Goal: Task Accomplishment & Management: Manage account settings

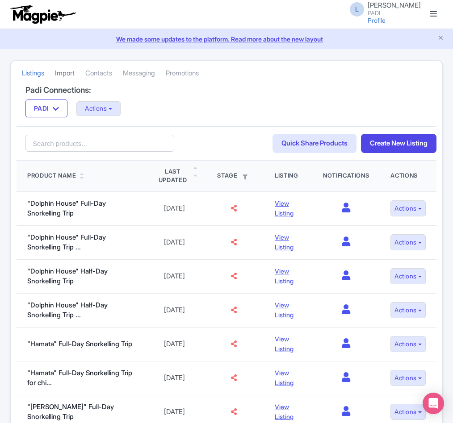
click at [67, 74] on link "Import" at bounding box center [65, 73] width 20 height 25
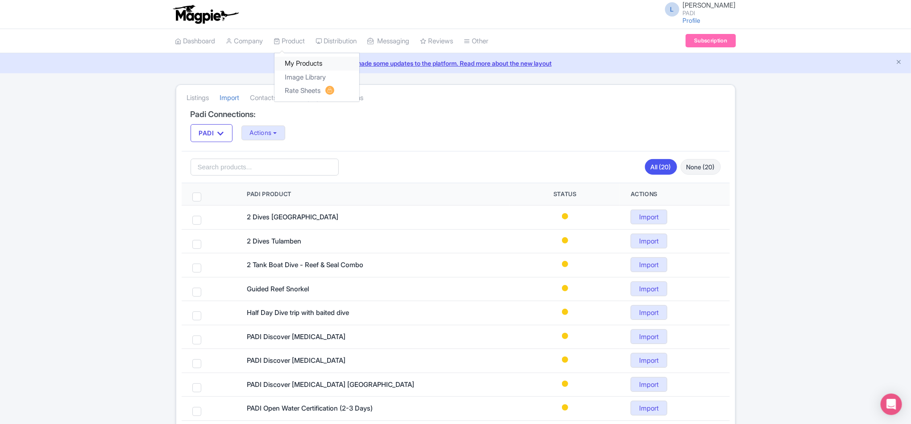
click at [303, 59] on link "My Products" at bounding box center [317, 64] width 85 height 14
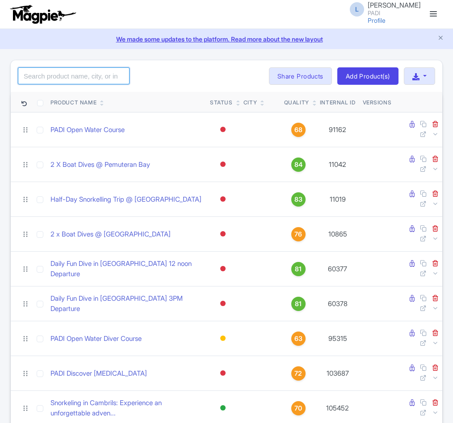
click at [57, 79] on input "search" at bounding box center [74, 75] width 112 height 17
paste input "110493"
type input "110493"
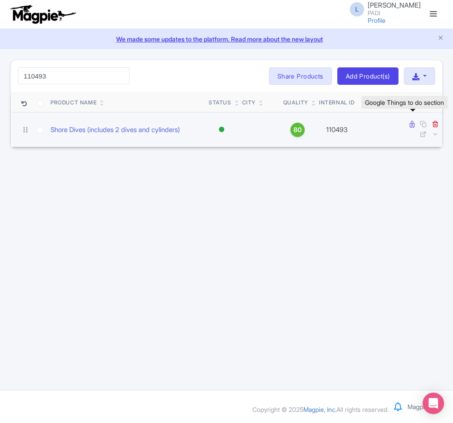
click at [410, 125] on icon at bounding box center [411, 124] width 5 height 7
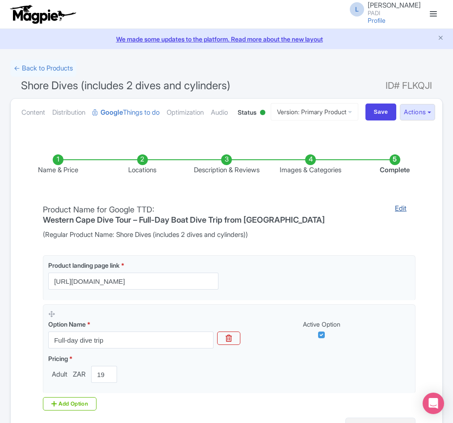
click at [406, 240] on link "Edit" at bounding box center [400, 222] width 29 height 36
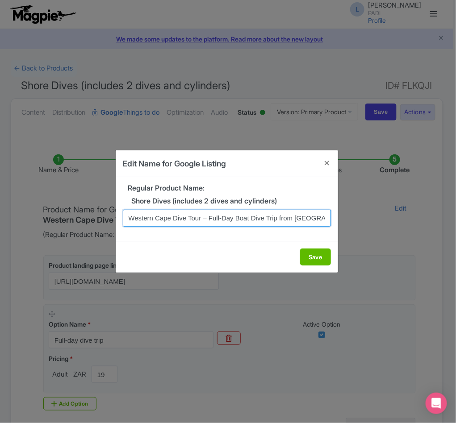
drag, startPoint x: 236, startPoint y: 218, endPoint x: 250, endPoint y: 216, distance: 14.0
click at [250, 216] on input "Western Cape Dive Tour – Full-Day Boat Dive Trip from [GEOGRAPHIC_DATA]" at bounding box center [227, 218] width 208 height 17
type input "Western Cape Dive Tour – Full-Day Shore Dive Trip from Cape Town"
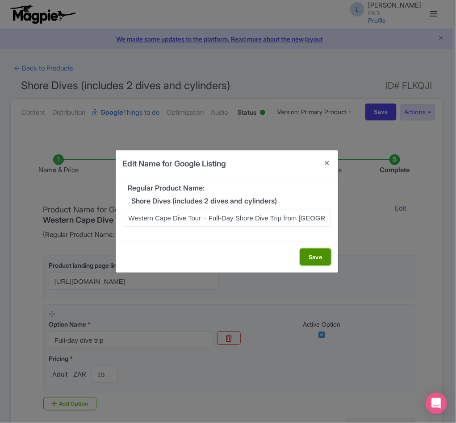
click at [315, 256] on button "Save" at bounding box center [315, 257] width 31 height 17
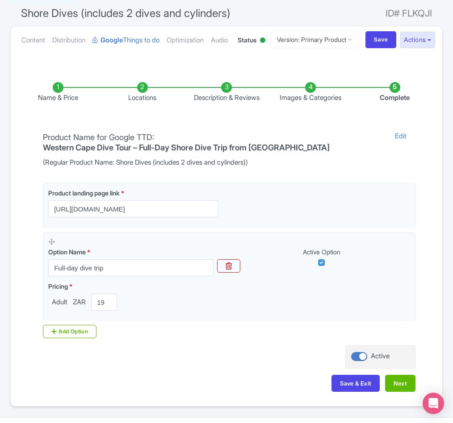
scroll to position [137, 0]
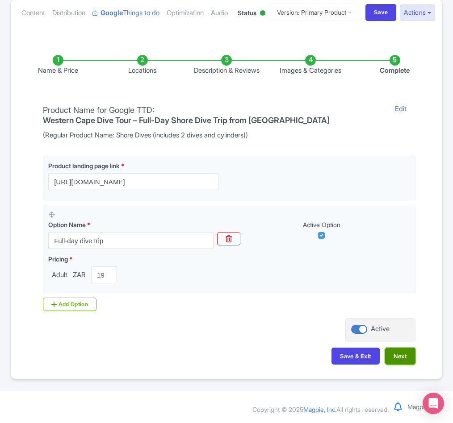
click at [398, 356] on button "Next" at bounding box center [400, 356] width 30 height 17
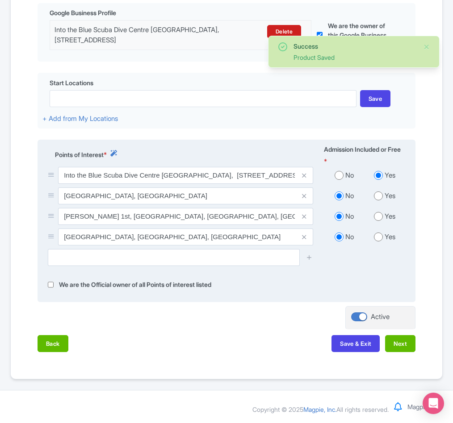
scroll to position [264, 0]
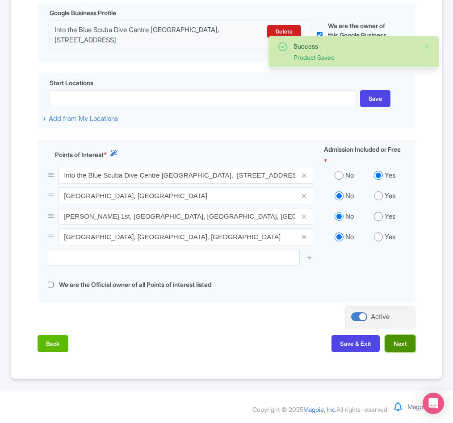
click at [395, 344] on button "Next" at bounding box center [400, 343] width 30 height 17
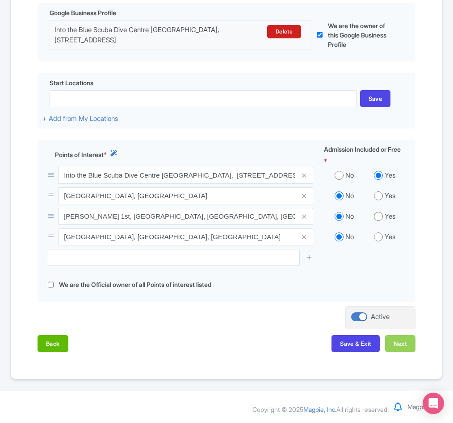
scroll to position [251, 0]
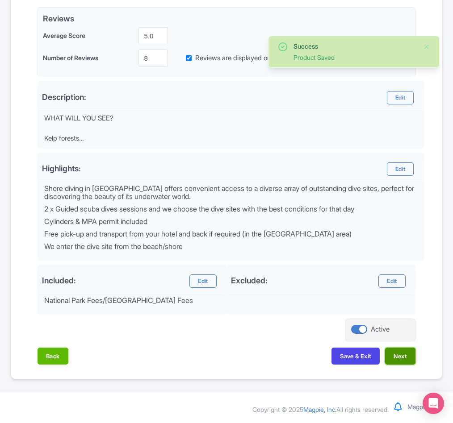
click at [392, 354] on button "Next" at bounding box center [400, 356] width 30 height 17
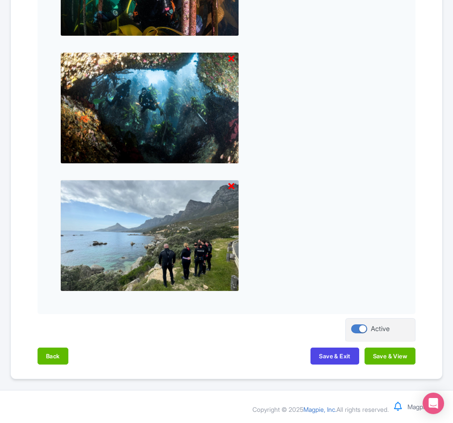
scroll to position [864, 0]
click at [391, 354] on button "Save & View" at bounding box center [389, 356] width 51 height 17
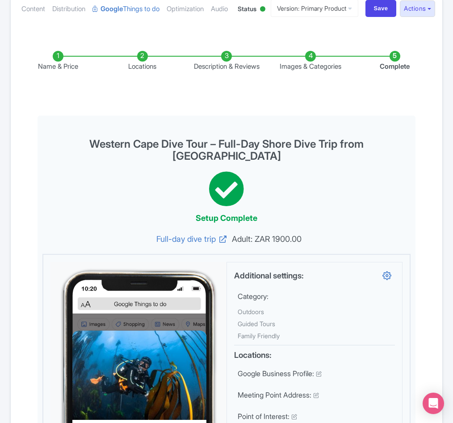
scroll to position [0, 0]
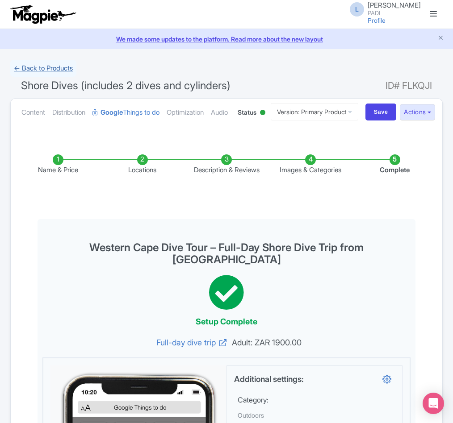
click at [37, 67] on link "← Back to Products" at bounding box center [43, 68] width 66 height 17
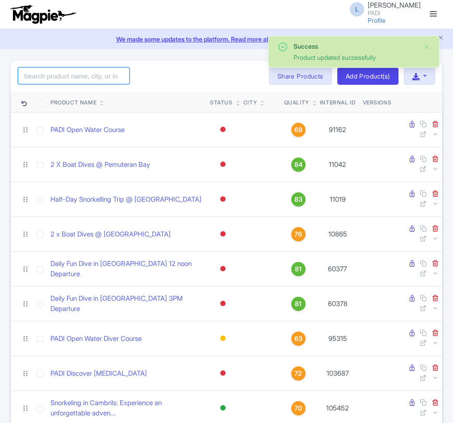
drag, startPoint x: 0, startPoint y: 0, endPoint x: 62, endPoint y: 77, distance: 98.4
click at [62, 77] on input "search" at bounding box center [74, 75] width 112 height 17
paste input "110319"
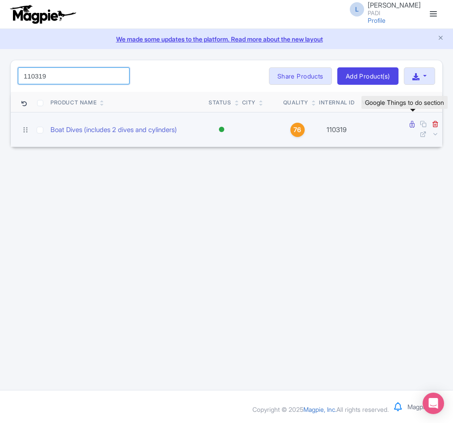
type input "110319"
click at [412, 125] on icon at bounding box center [411, 124] width 5 height 7
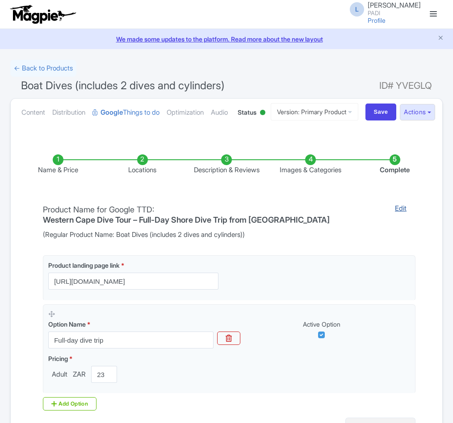
click at [398, 240] on link "Edit" at bounding box center [400, 222] width 29 height 36
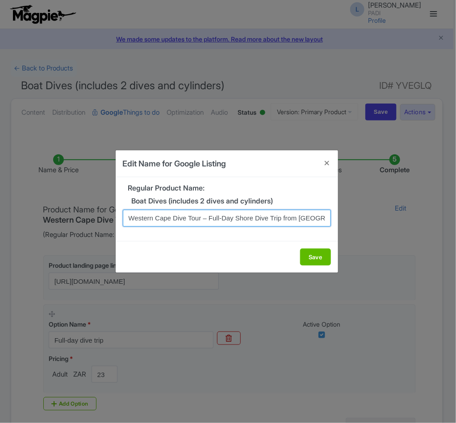
scroll to position [0, 8]
drag, startPoint x: 130, startPoint y: 217, endPoint x: 437, endPoint y: 212, distance: 307.2
click at [435, 212] on div "Edit Name for Google Listing Regular Product Name: Boat Dives (includes 2 dives…" at bounding box center [228, 211] width 456 height 423
paste input "Boat"
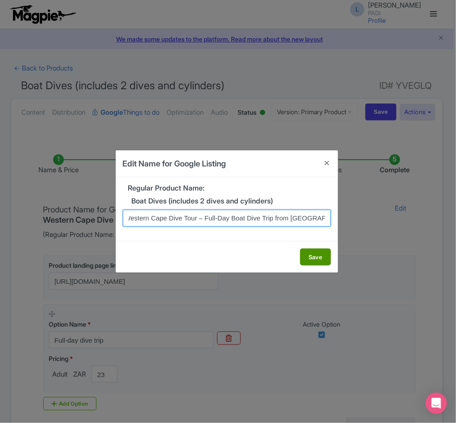
type input "Western Cape Dive Tour – Full-Day Boat Dive Trip from Cape Town"
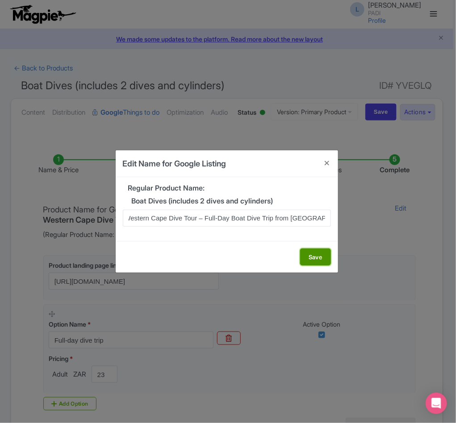
click at [315, 256] on button "Save" at bounding box center [315, 257] width 31 height 17
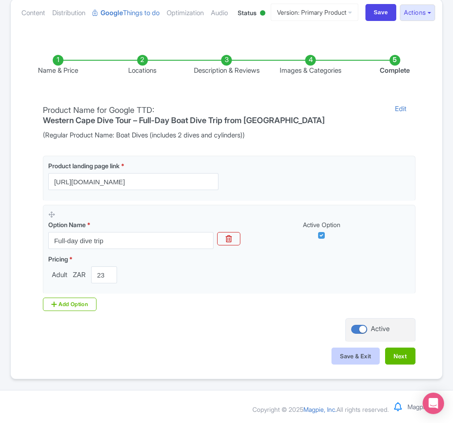
scroll to position [137, 0]
click at [397, 353] on button "Next" at bounding box center [400, 356] width 30 height 17
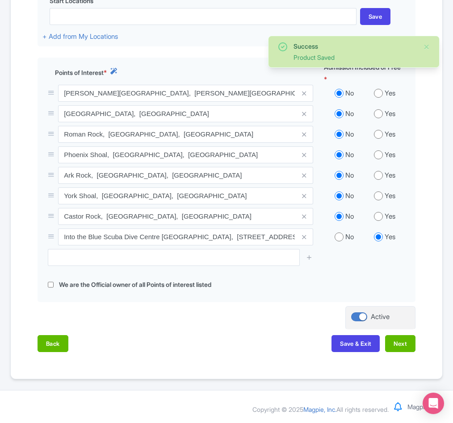
scroll to position [346, 0]
click at [398, 348] on button "Next" at bounding box center [400, 343] width 30 height 17
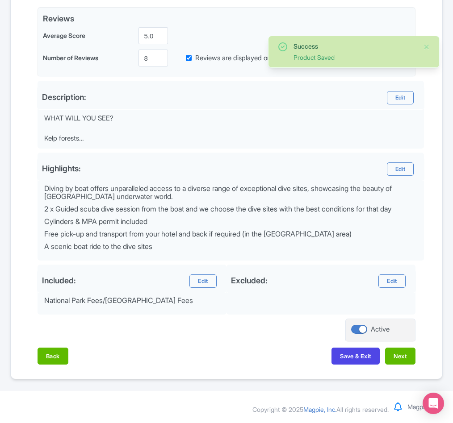
scroll to position [251, 0]
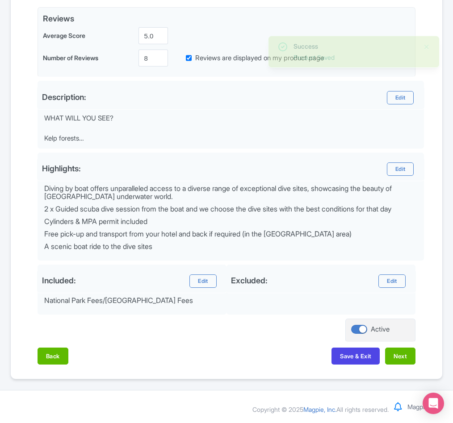
click at [396, 364] on div "Back Save & Exit Next" at bounding box center [227, 361] width 378 height 26
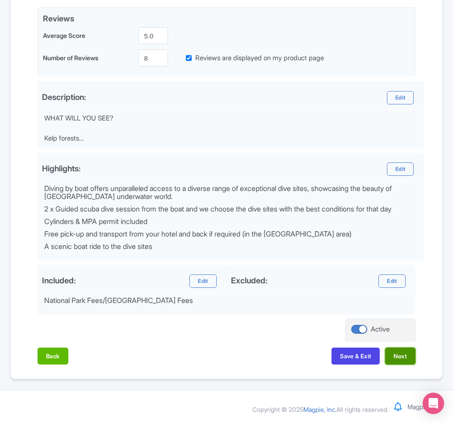
click at [397, 359] on button "Next" at bounding box center [400, 356] width 30 height 17
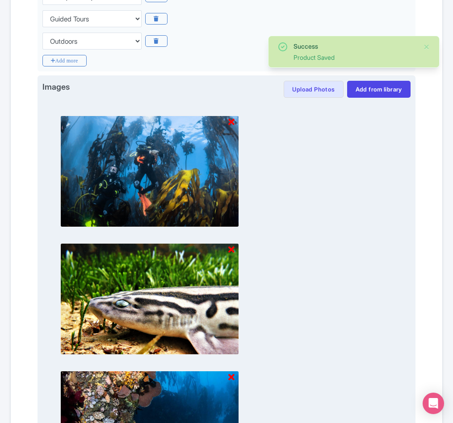
scroll to position [1120, 0]
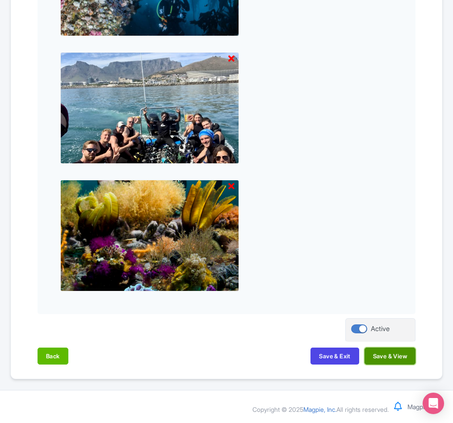
click at [393, 354] on button "Save & View" at bounding box center [389, 356] width 51 height 17
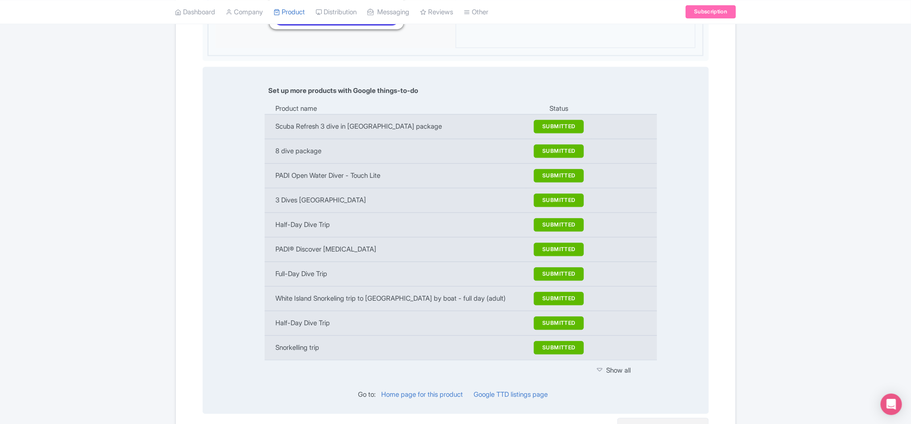
scroll to position [634, 0]
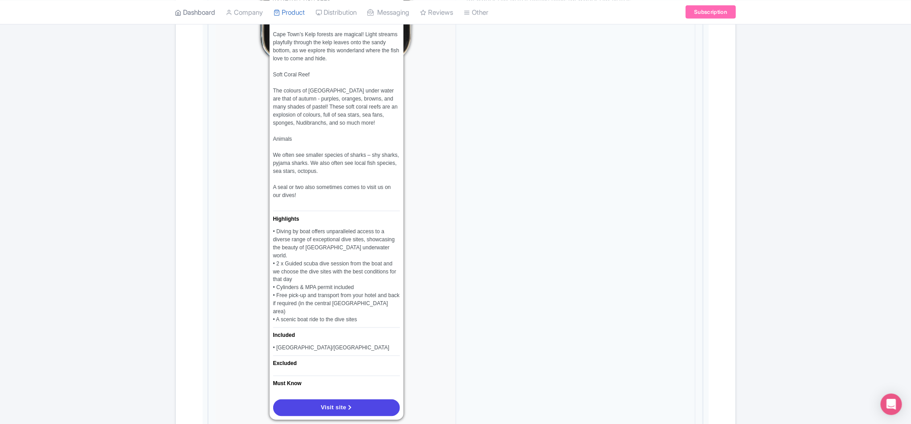
click at [200, 13] on link "Dashboard" at bounding box center [195, 12] width 40 height 25
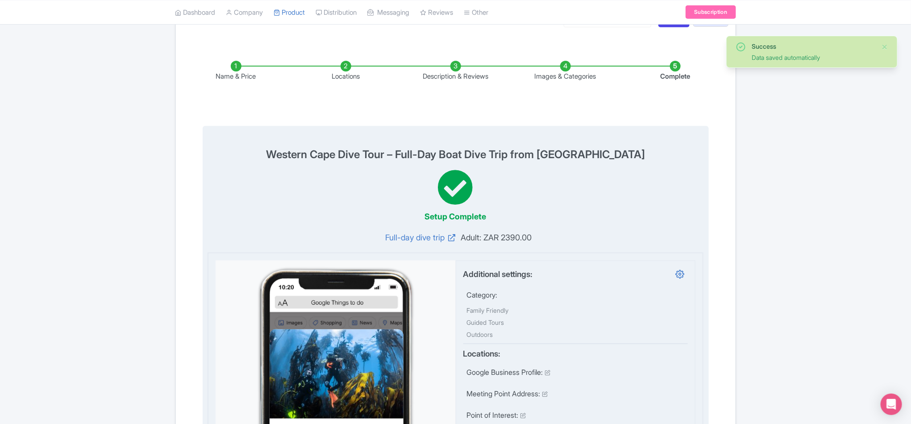
scroll to position [0, 0]
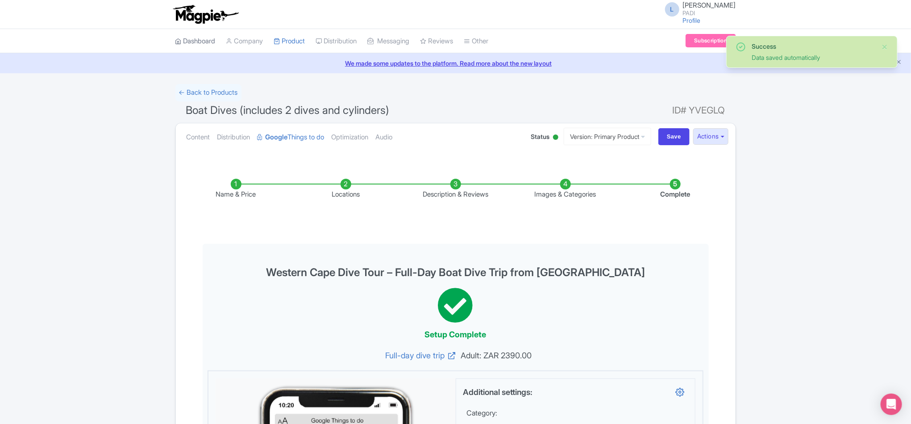
click at [200, 46] on link "Dashboard" at bounding box center [195, 41] width 40 height 25
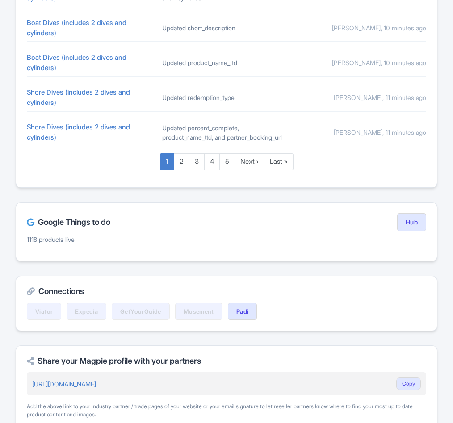
scroll to position [603, 0]
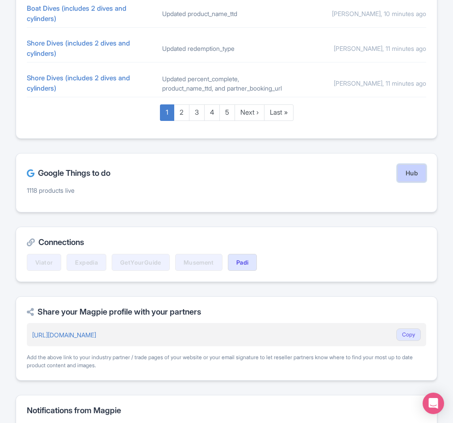
click at [416, 182] on link "Hub" at bounding box center [411, 173] width 29 height 18
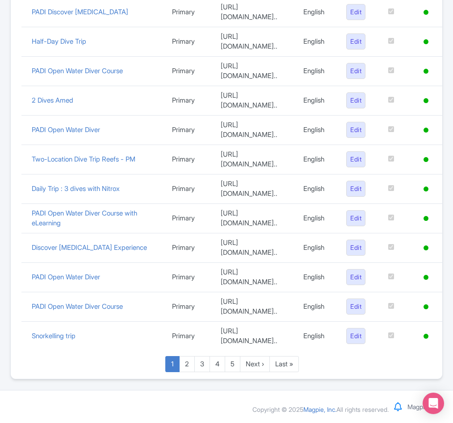
scroll to position [592, 0]
click at [284, 362] on link "Last »" at bounding box center [283, 364] width 29 height 17
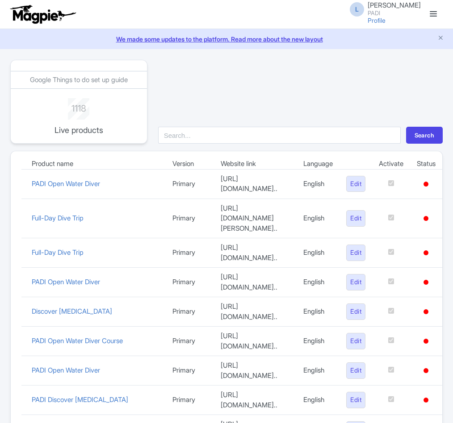
scroll to position [216, 0]
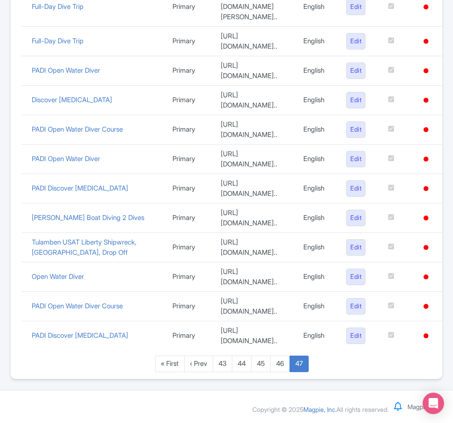
click at [284, 372] on div "Product name Version Website link Language Activate Status PADI Open Water Dive…" at bounding box center [226, 159] width 431 height 439
click at [283, 367] on link "46" at bounding box center [280, 364] width 20 height 17
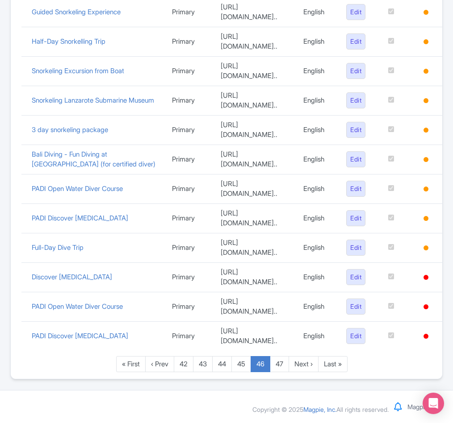
scroll to position [592, 0]
click at [244, 368] on link "45" at bounding box center [241, 364] width 20 height 17
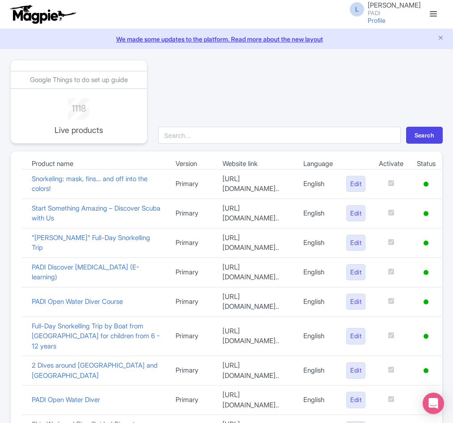
scroll to position [623, 0]
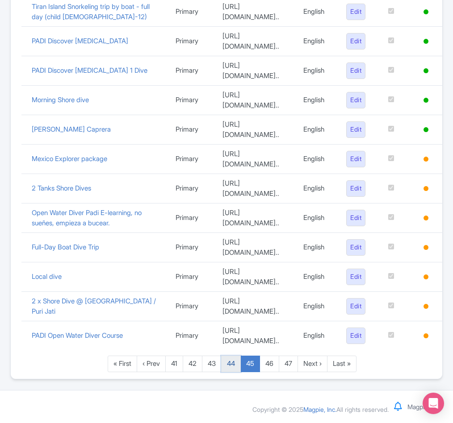
click at [237, 363] on link "44" at bounding box center [231, 364] width 20 height 17
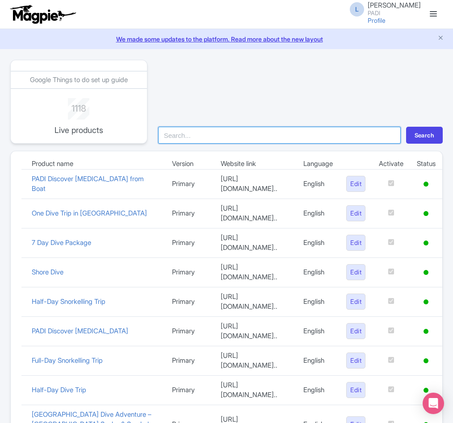
click at [221, 138] on input "search" at bounding box center [279, 135] width 242 height 17
paste input "Diving - Day trip"
type input "Diving - Day trip"
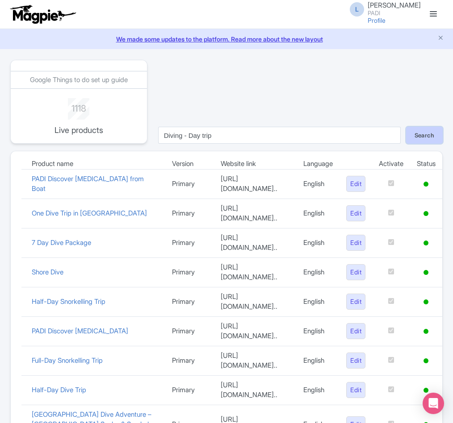
click at [432, 137] on button "Search" at bounding box center [424, 135] width 37 height 17
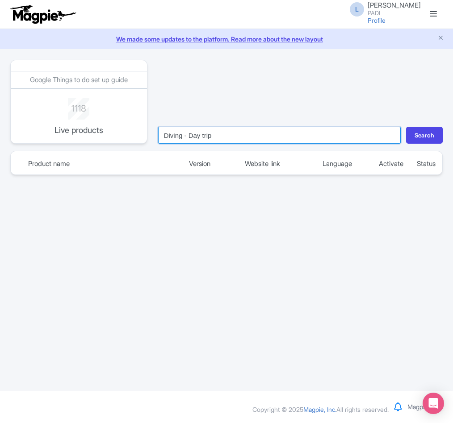
drag, startPoint x: 273, startPoint y: 138, endPoint x: 64, endPoint y: 137, distance: 208.9
click at [64, 137] on div "Google Things to do set up guide 1118 Live products Diving - Day trip Search" at bounding box center [226, 102] width 443 height 84
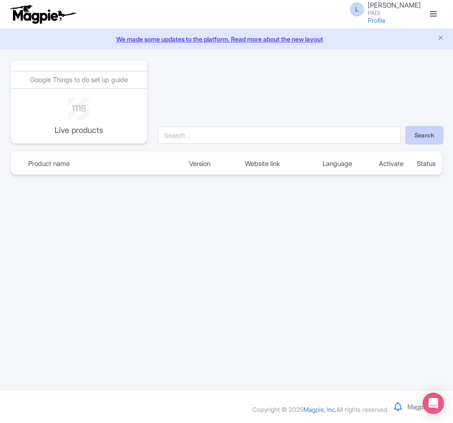
click at [419, 141] on button "Search" at bounding box center [424, 135] width 37 height 17
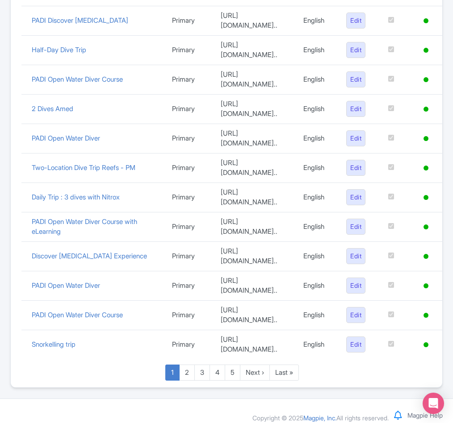
scroll to position [592, 0]
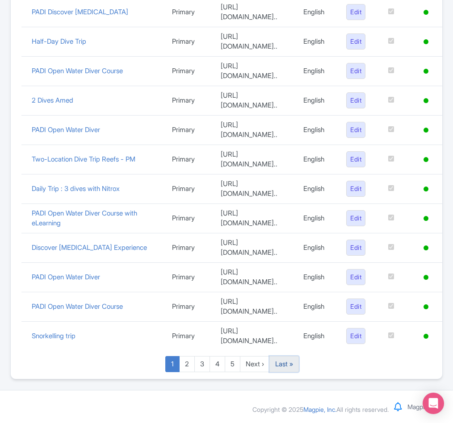
click at [293, 370] on link "Last »" at bounding box center [283, 364] width 29 height 17
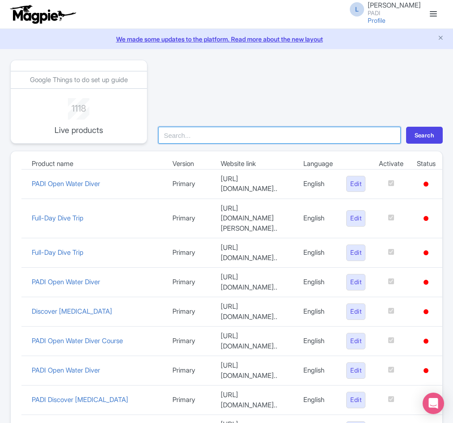
click at [222, 137] on input "search" at bounding box center [279, 135] width 242 height 17
paste input "[URL][DOMAIN_NAME]"
type input "[URL][DOMAIN_NAME]"
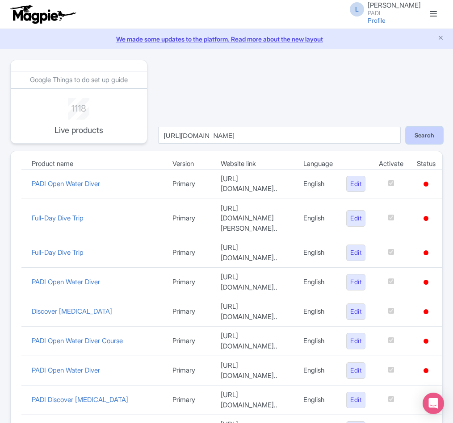
click at [420, 139] on button "Search" at bounding box center [424, 135] width 37 height 17
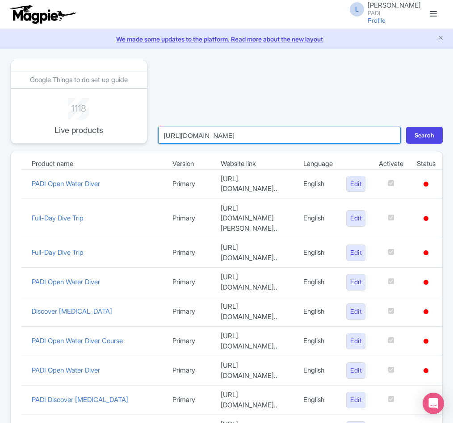
drag, startPoint x: 347, startPoint y: 135, endPoint x: -228, endPoint y: 116, distance: 575.4
click at [0, 116] on html "L Luca Novelli PADI Profile Users Settings Sign out Dashboard Company Product M…" at bounding box center [226, 211] width 453 height 423
click at [388, 137] on input "https://travel.padi.com/dive-trip/hurghada/diving-day-trip-91160" at bounding box center [279, 135] width 242 height 17
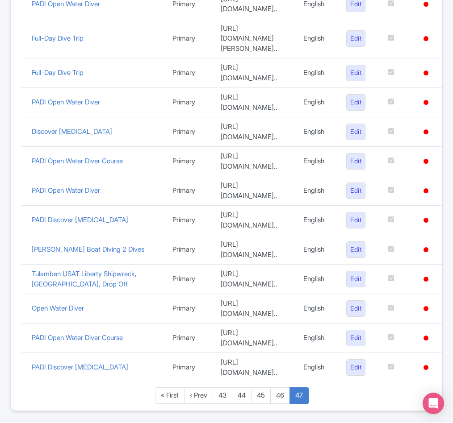
scroll to position [216, 0]
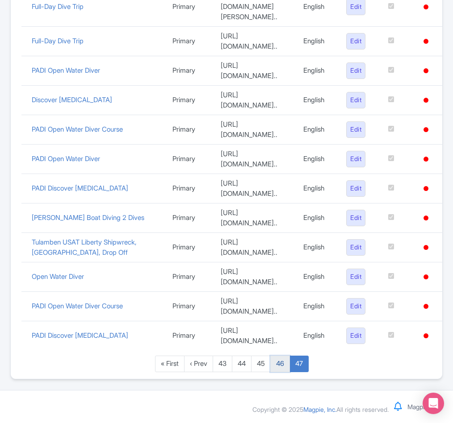
click at [279, 370] on link "46" at bounding box center [280, 364] width 20 height 17
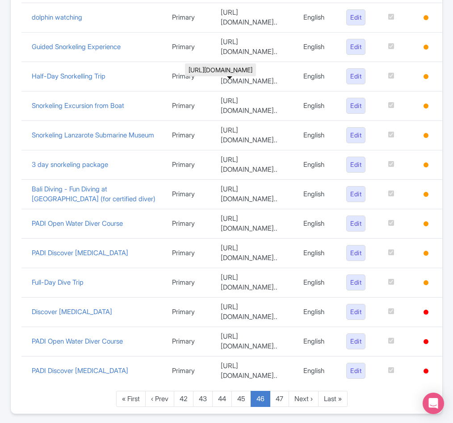
scroll to position [592, 0]
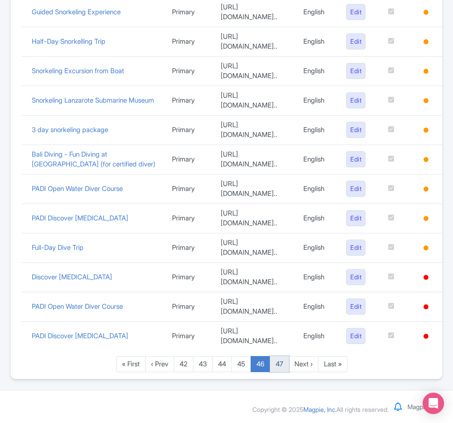
click at [286, 365] on link "47" at bounding box center [279, 364] width 19 height 17
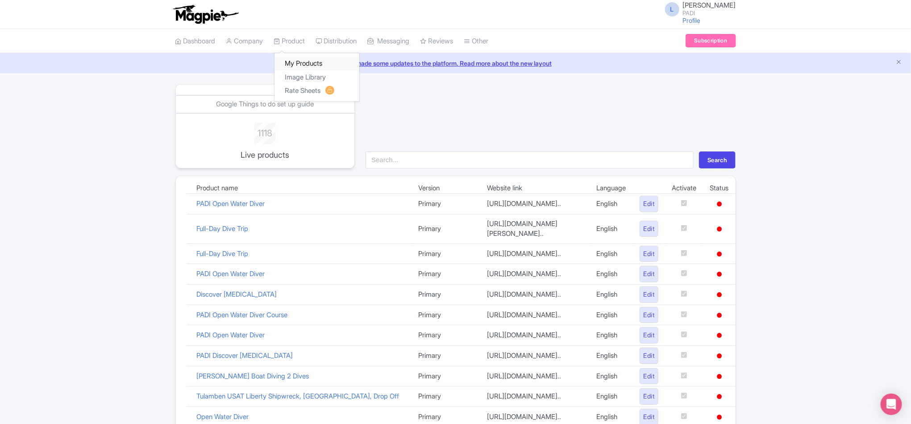
click at [300, 62] on link "My Products" at bounding box center [317, 64] width 85 height 14
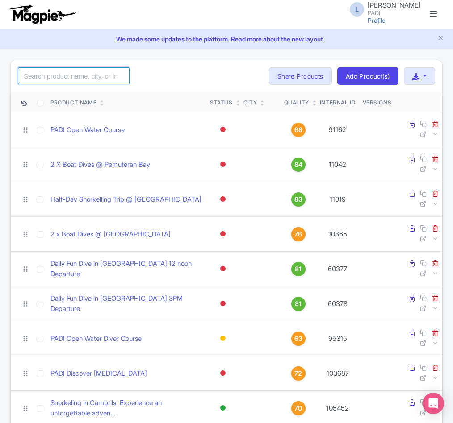
click at [73, 78] on input "search" at bounding box center [74, 75] width 112 height 17
paste input "9075"
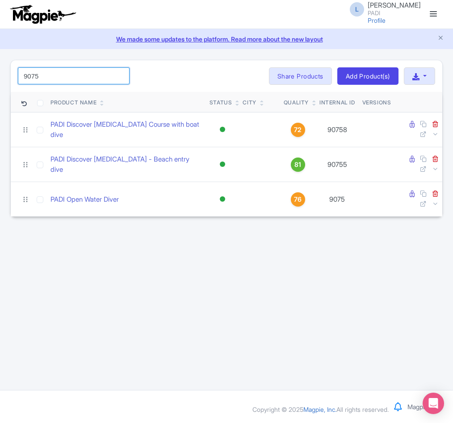
type input "9075"
